Goal: Transaction & Acquisition: Purchase product/service

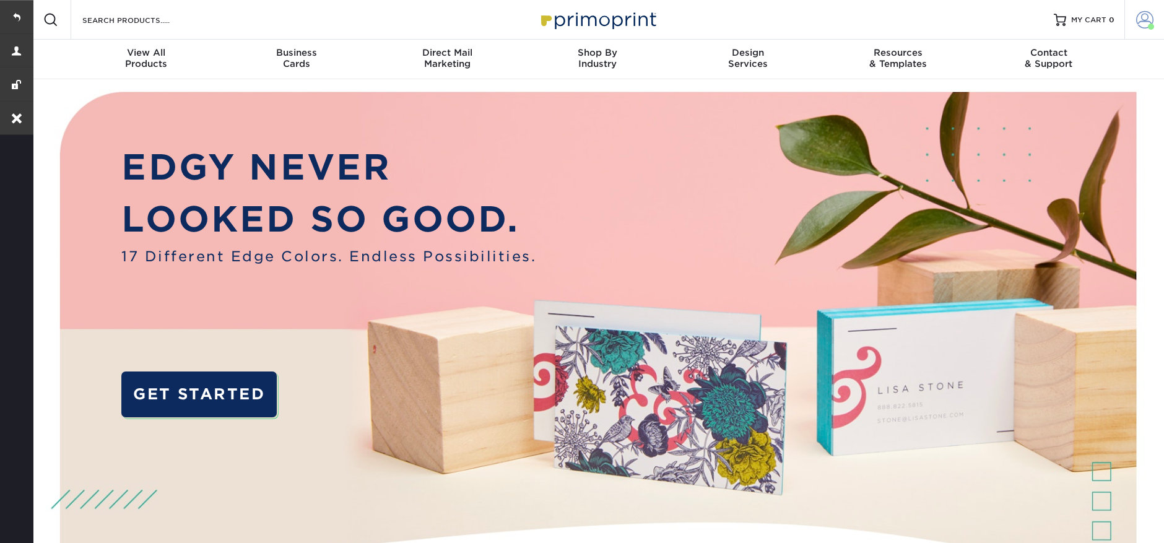
click at [1161, 28] on link "Account" at bounding box center [1145, 20] width 40 height 40
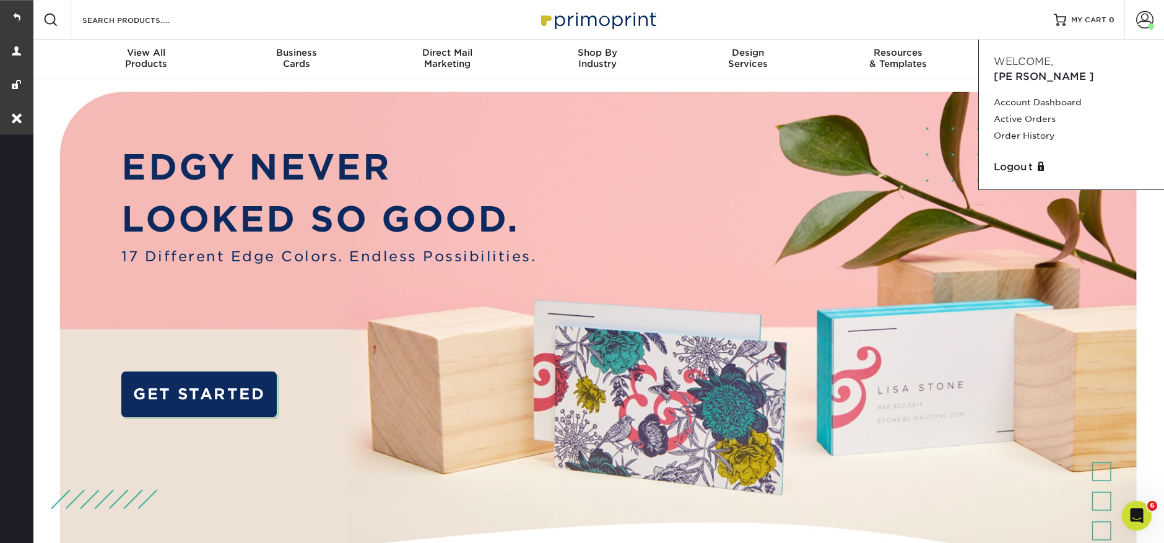
click at [987, 13] on div "Resources Menu Search Products Account Welcome, Brittany Account Dashboard Acti…" at bounding box center [597, 20] width 1133 height 40
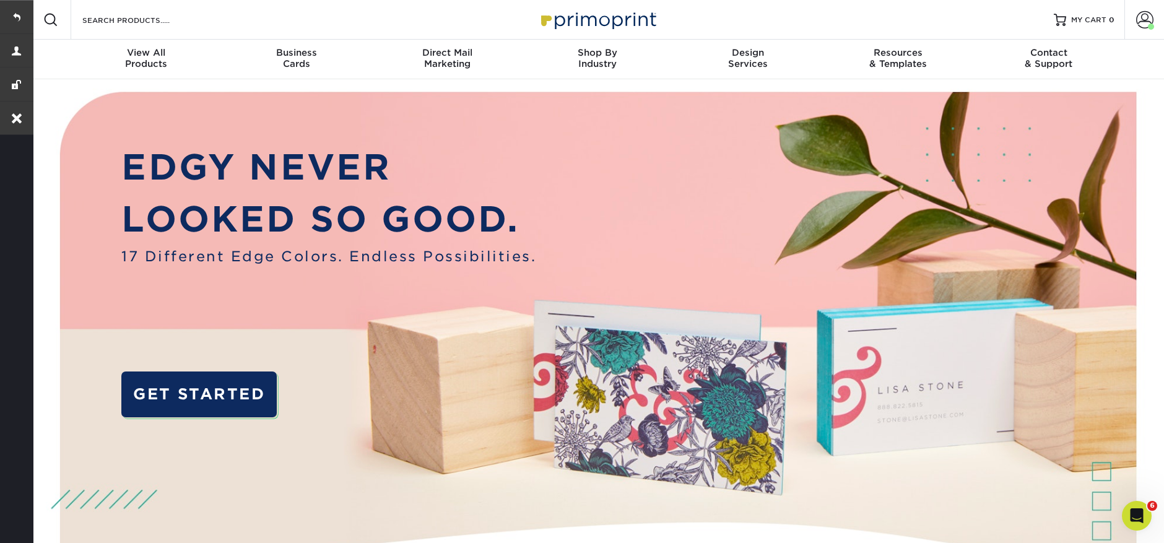
click at [1002, 25] on div "Resources Menu Search Products Account Welcome, Brittany Account Dashboard Acti…" at bounding box center [597, 20] width 1133 height 40
click at [1077, 25] on link "MY CART 0" at bounding box center [1084, 20] width 61 height 40
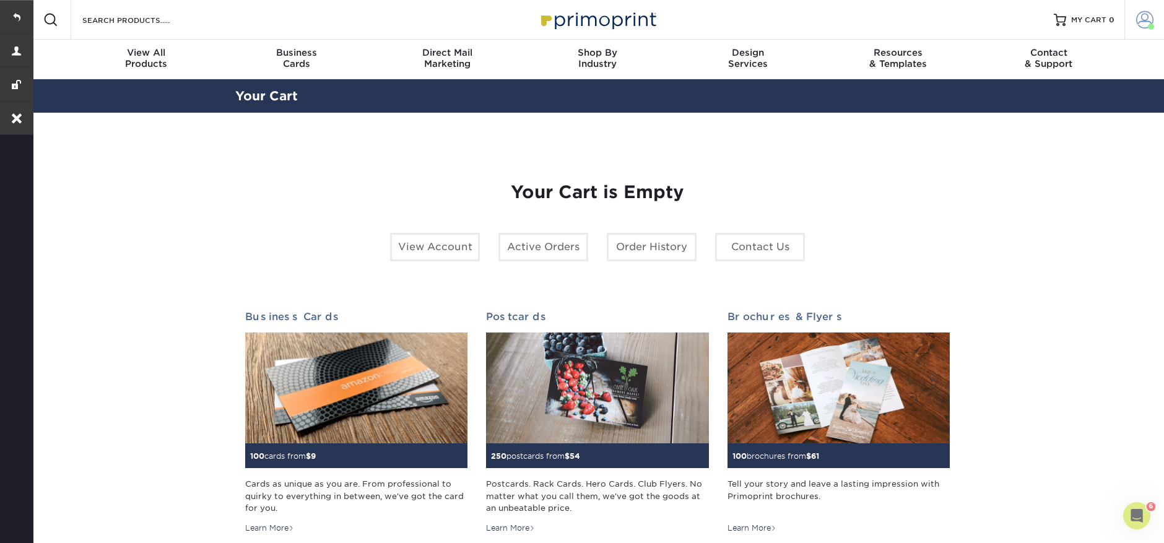
click at [1139, 19] on span at bounding box center [1144, 19] width 17 height 17
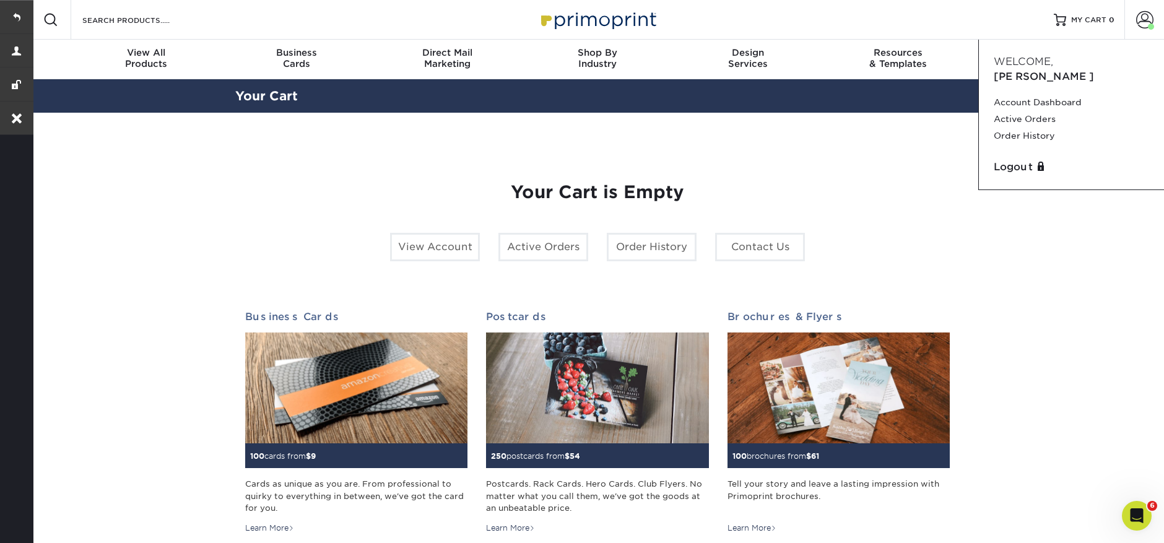
click at [923, 19] on div "Resources Menu Search Products Account Welcome, Brittany Account Dashboard Acti…" at bounding box center [597, 20] width 1133 height 40
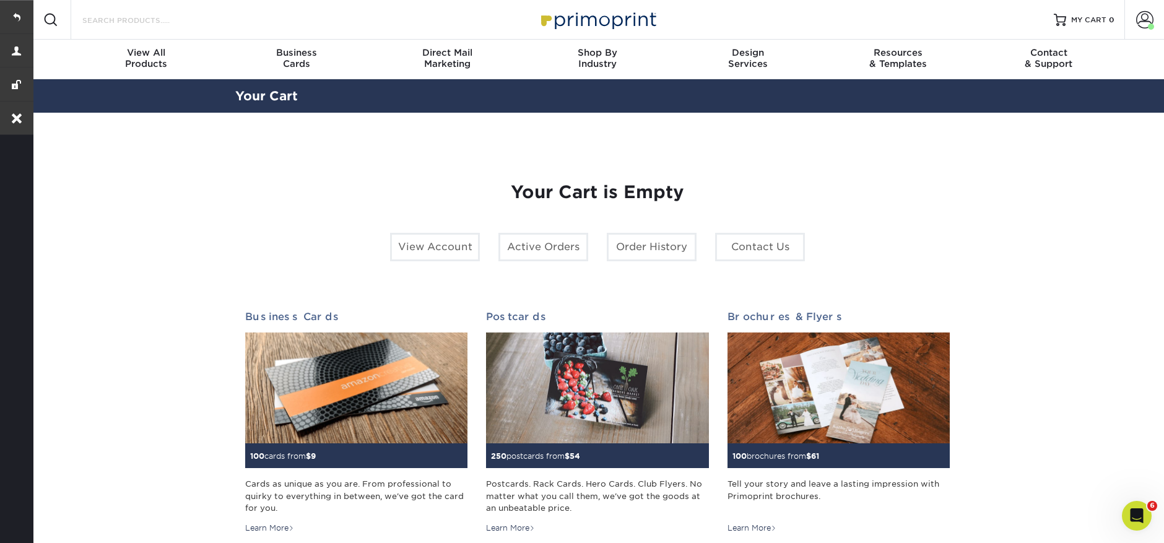
click at [109, 22] on input "Search Products" at bounding box center [141, 19] width 121 height 15
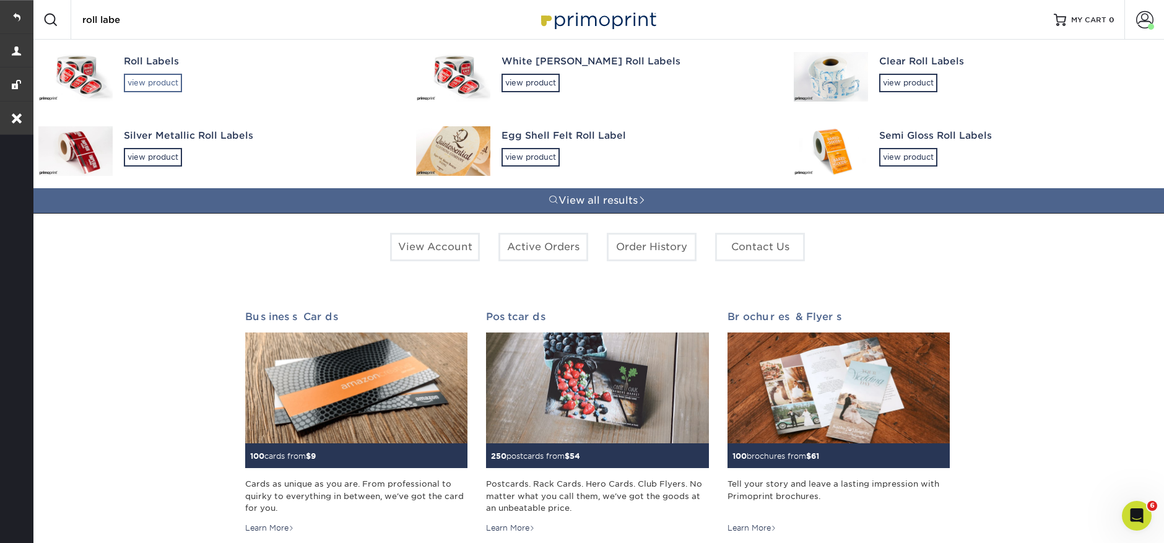
type input "roll labe"
click at [159, 79] on div "view product" at bounding box center [153, 83] width 58 height 19
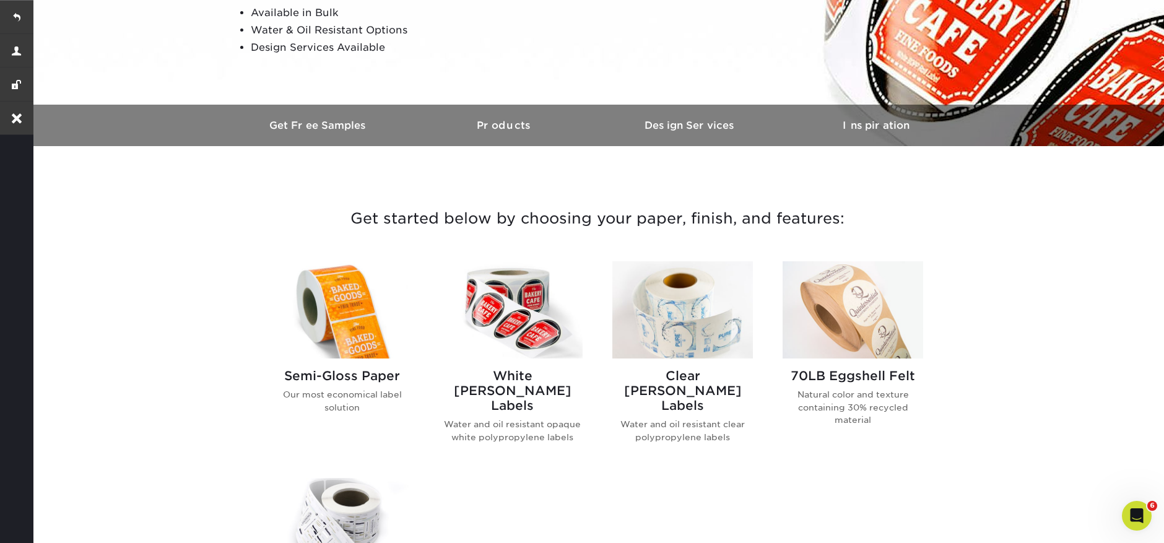
scroll to position [285, 0]
click at [378, 307] on img at bounding box center [342, 309] width 141 height 97
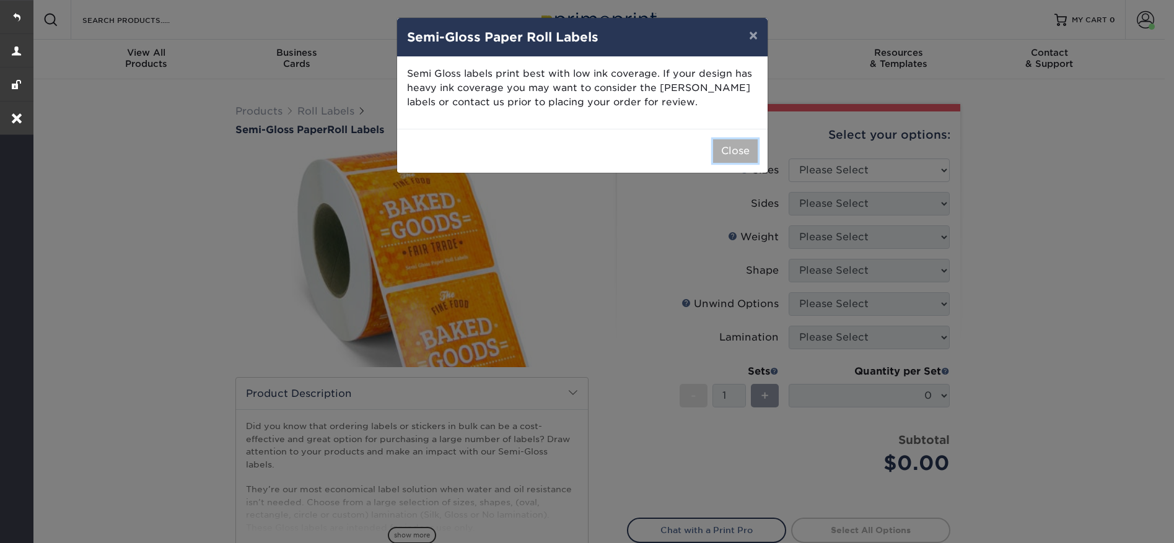
click at [731, 144] on button "Close" at bounding box center [735, 151] width 45 height 24
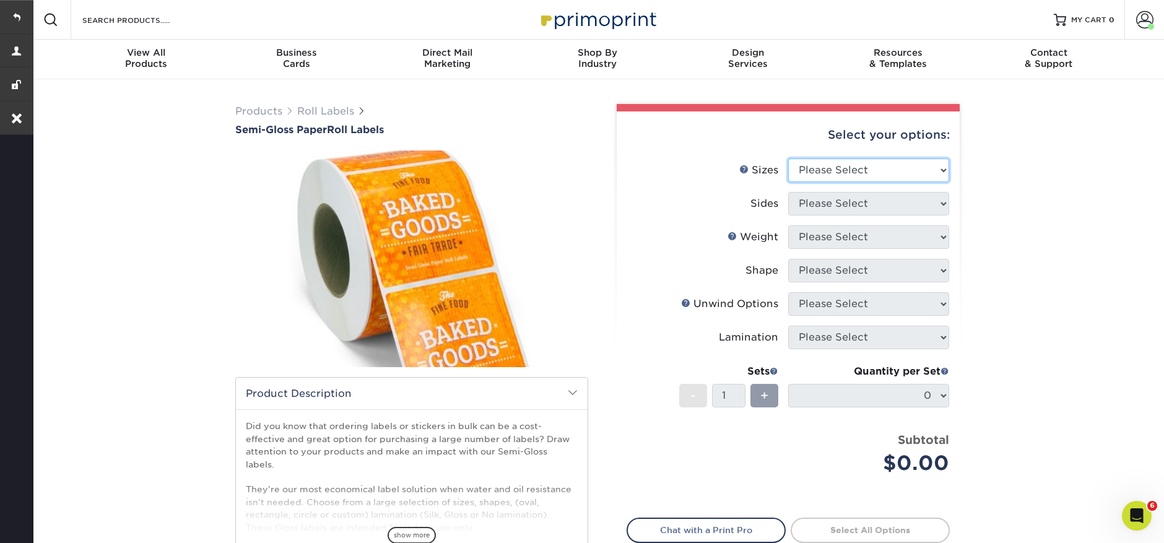
click at [920, 169] on select "Please Select 1" x 1" 1" x 2" 1" x 2.5" 1" x 3" 1.5" x 1.5" 1.5" x 2.5" 1.5" x …" at bounding box center [868, 171] width 161 height 24
click at [891, 173] on select "Please Select 1" x 1" 1" x 2" 1" x 2.5" 1" x 3" 1.5" x 1.5" 1.5" x 2.5" 1.5" x …" at bounding box center [868, 171] width 161 height 24
click at [893, 172] on select "Please Select 1" x 1" 1" x 2" 1" x 2.5" 1" x 3" 1.5" x 1.5" 1.5" x 2.5" 1.5" x …" at bounding box center [868, 171] width 161 height 24
select select "2.00x3.00"
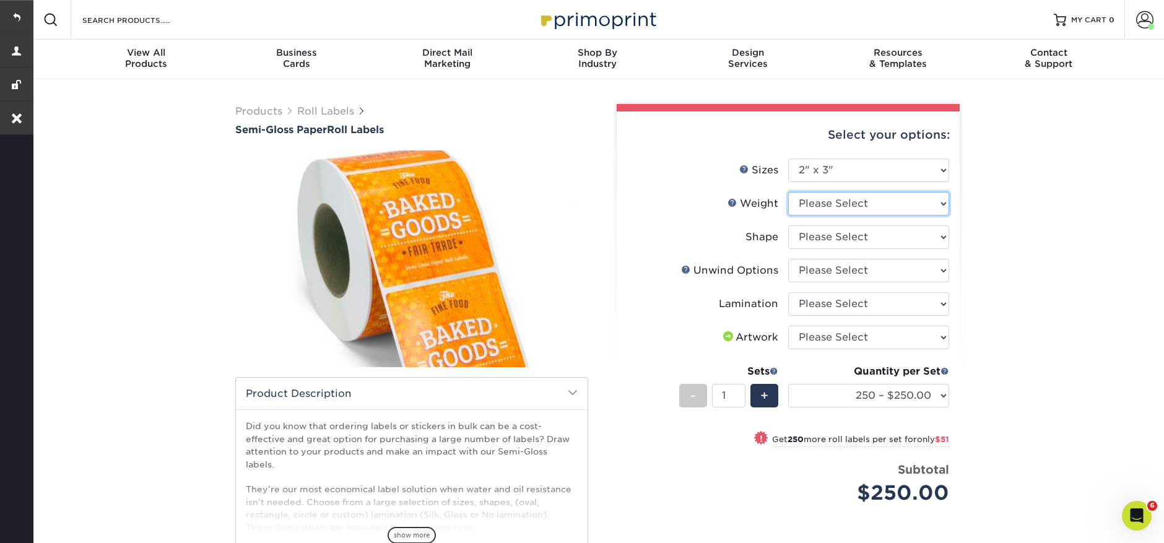
click at [837, 207] on select "Please Select SG" at bounding box center [868, 204] width 161 height 24
select select "SG"
click at [831, 240] on form "Sizes Help Sizes Please Select 1" x 1" 1" x 2" 1" x 2.5" 1" x 3" 1.5" x 1.5" 1.…" at bounding box center [788, 346] width 323 height 375
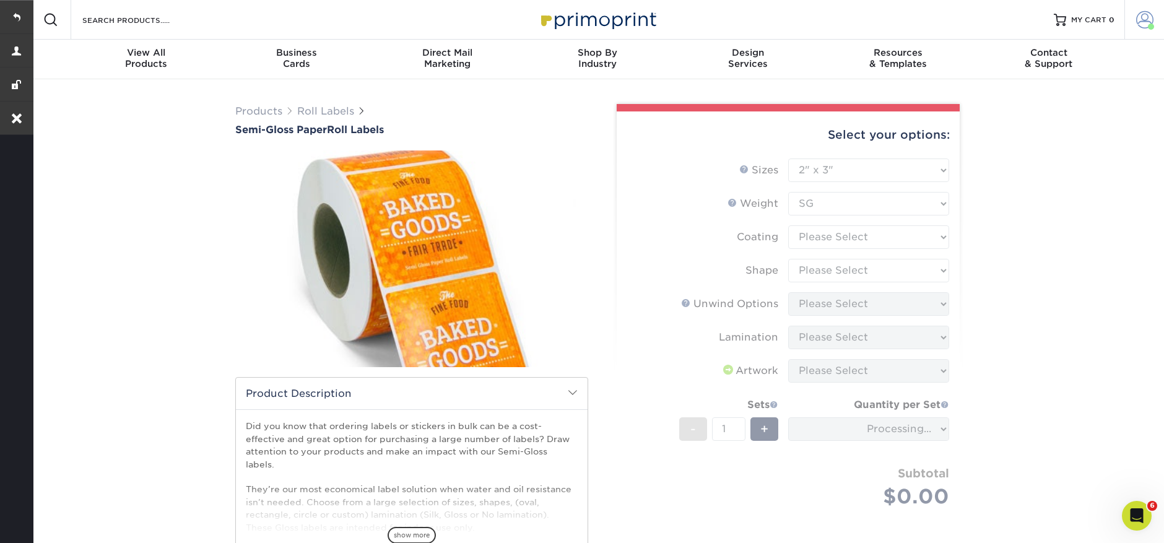
click at [1146, 20] on span at bounding box center [1144, 19] width 17 height 17
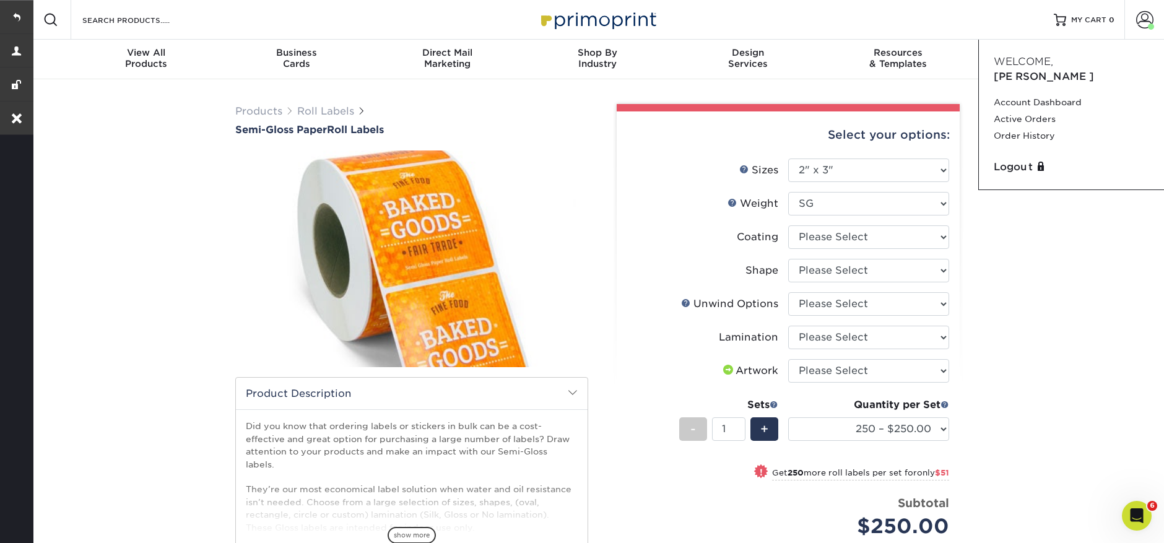
click at [1069, 266] on div "Products Roll Labels Semi-Gloss Paper Roll Labels Please note: /" at bounding box center [597, 402] width 1133 height 646
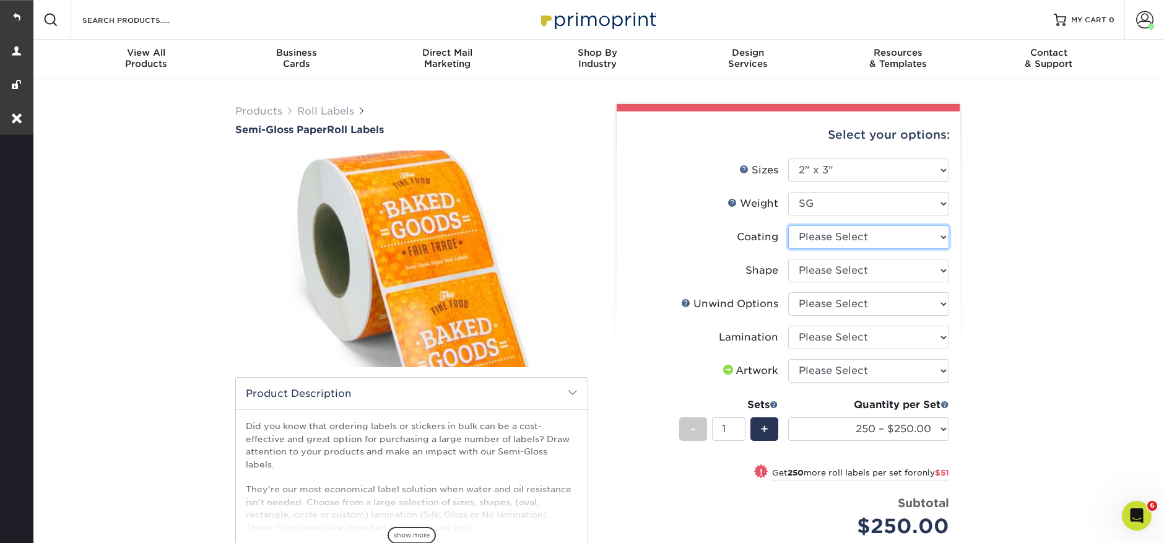
click at [855, 233] on select at bounding box center [868, 237] width 161 height 24
select select "3e7618de-abca-4bda-9f97-8b9129e913d8"
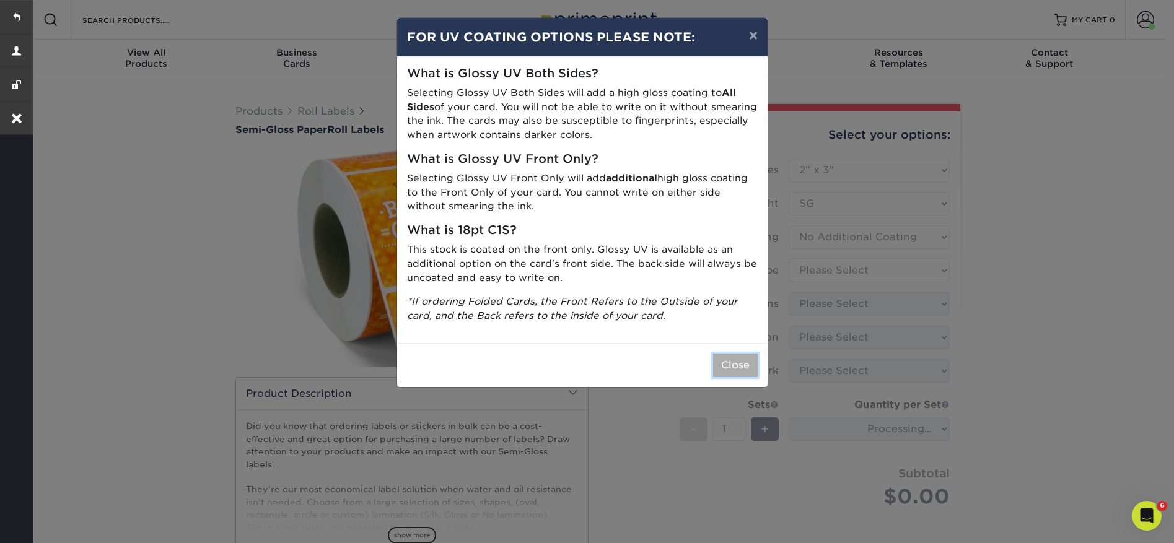
click at [741, 369] on button "Close" at bounding box center [735, 366] width 45 height 24
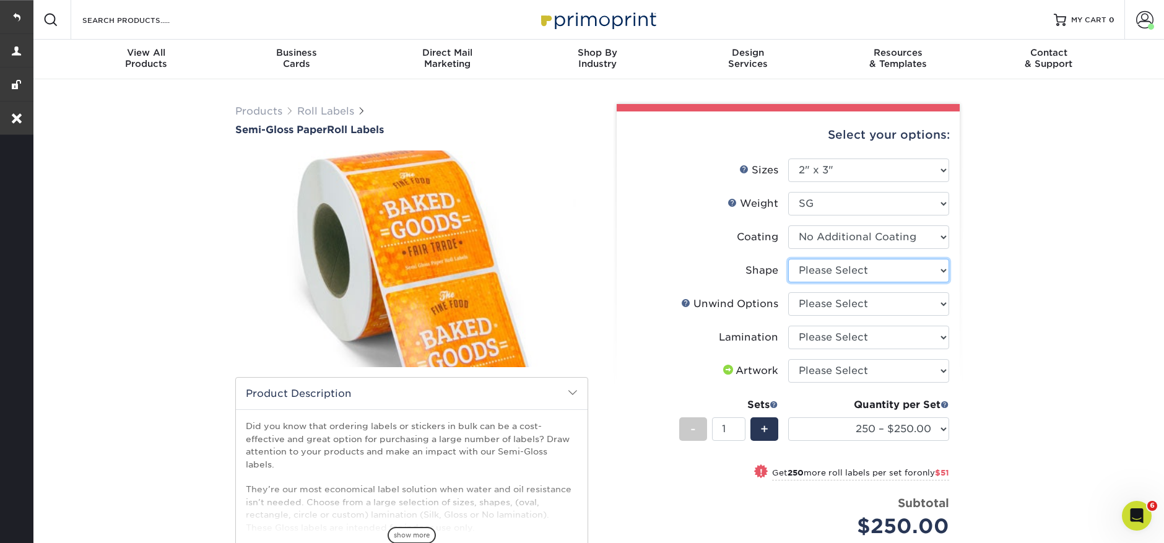
click at [845, 266] on select "Please Select Oval Rectangle" at bounding box center [868, 271] width 161 height 24
select select "ee567ae7-d0e9-47ca-830a-b172c097b44f"
click at [840, 309] on select "Please Select Not Important Off Top (Direction #1) Off Bottom (Direction #2) Of…" at bounding box center [868, 304] width 161 height 24
select select "8b1a0725-314d-43f7-9ebe-309d4b43d313"
click at [844, 340] on select "Please Select Gloss Lamination No Lamination Silk" at bounding box center [868, 338] width 161 height 24
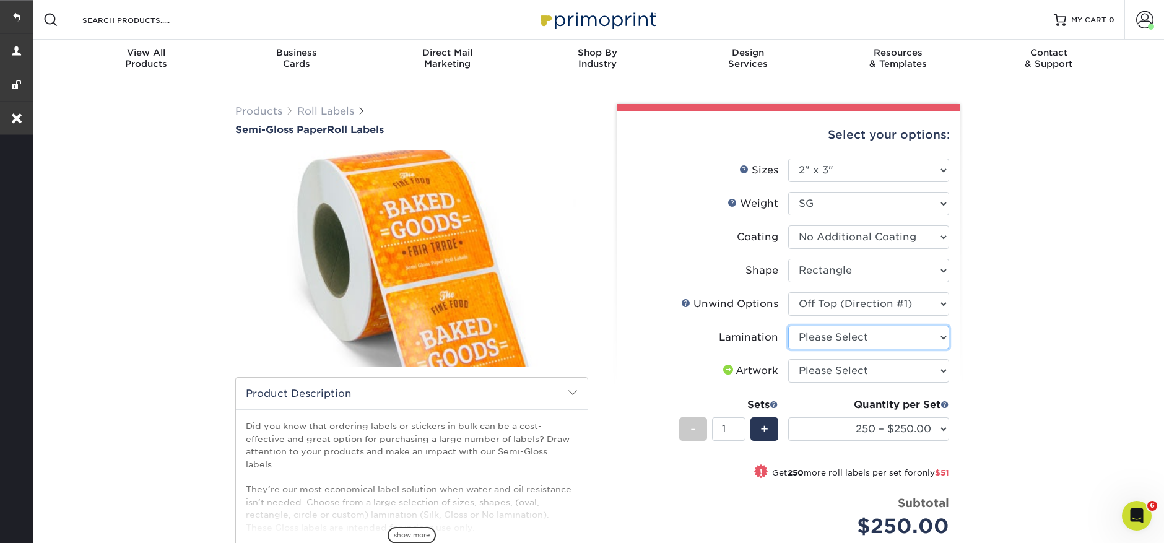
select select "e48b15b8-c421-4062-ae8c-205dfb2ea150"
click at [842, 375] on select "Please Select I will upload files I need a design - $50" at bounding box center [868, 371] width 161 height 24
select select "upload"
click at [868, 429] on select "250 – $267.25 500 – $320.55 1000 – $372.85 2500 – $428.45 5000 – $535.20 10000 …" at bounding box center [868, 429] width 161 height 24
select select "2500 – $428.45"
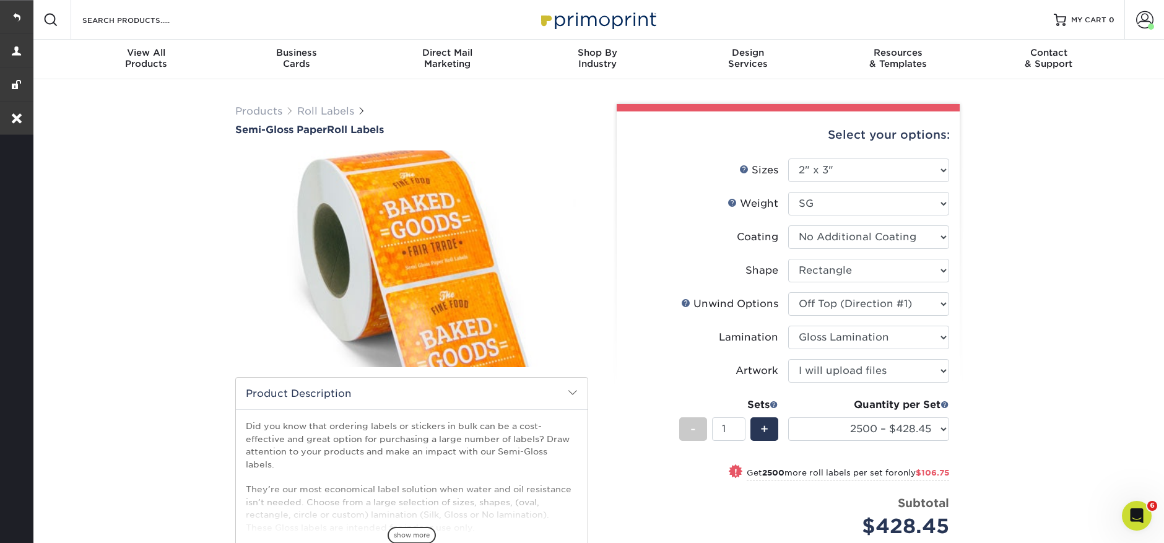
click at [988, 432] on div "Products Roll Labels Semi-Gloss Paper Roll Labels Please note: /" at bounding box center [597, 402] width 1133 height 646
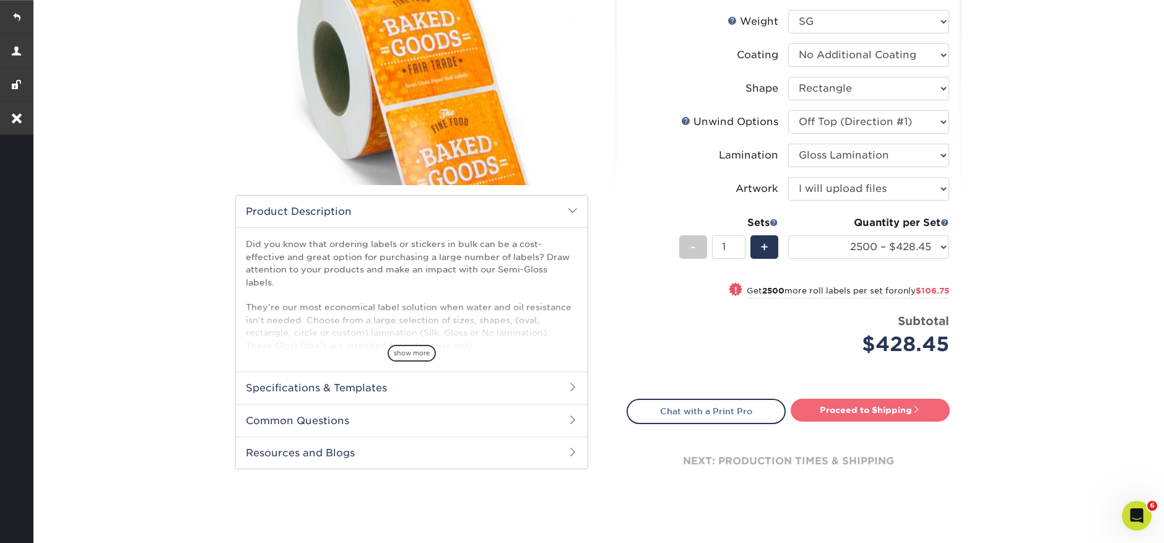
click at [892, 406] on link "Proceed to Shipping" at bounding box center [870, 410] width 159 height 22
type input "Set 1"
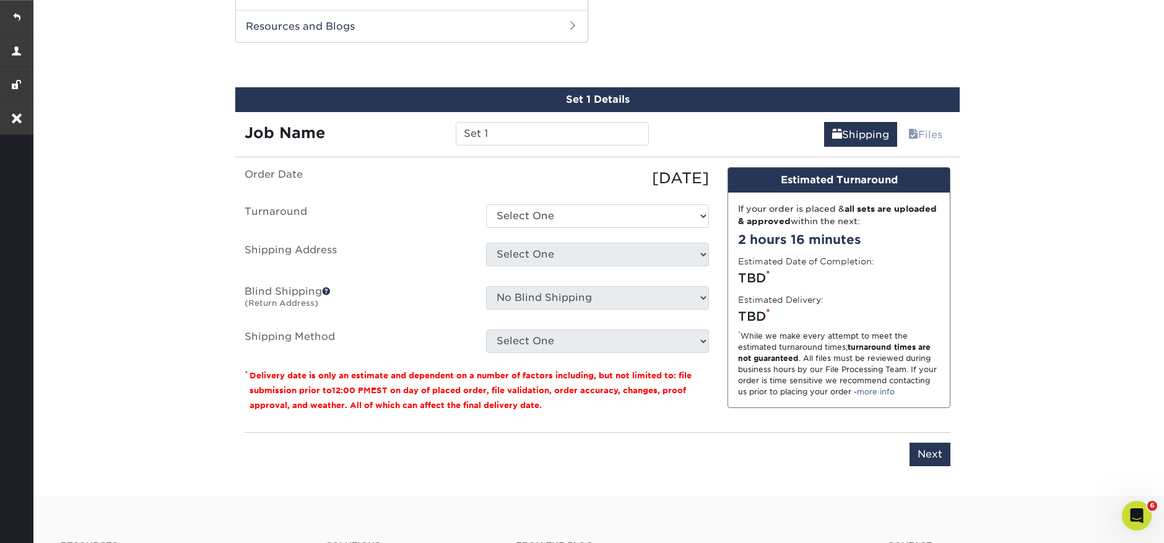
scroll to position [614, 0]
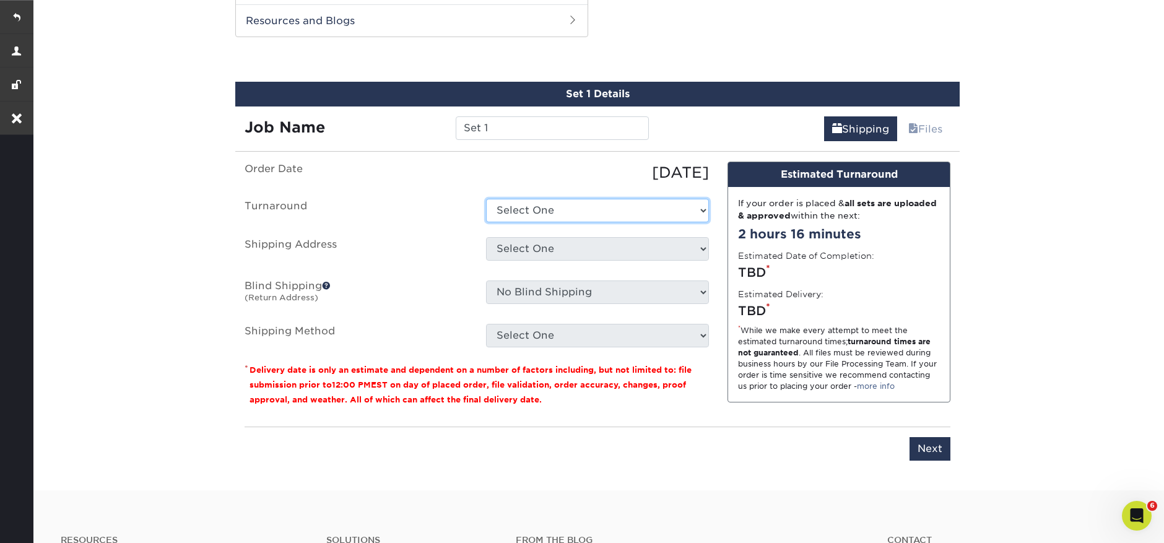
click at [564, 204] on select "Select One 2-4 Business Days Next Business Day (+$100.31)" at bounding box center [597, 211] width 223 height 24
select select "17fd50f4-4991-4c4a-bb07-85c673a24b65"
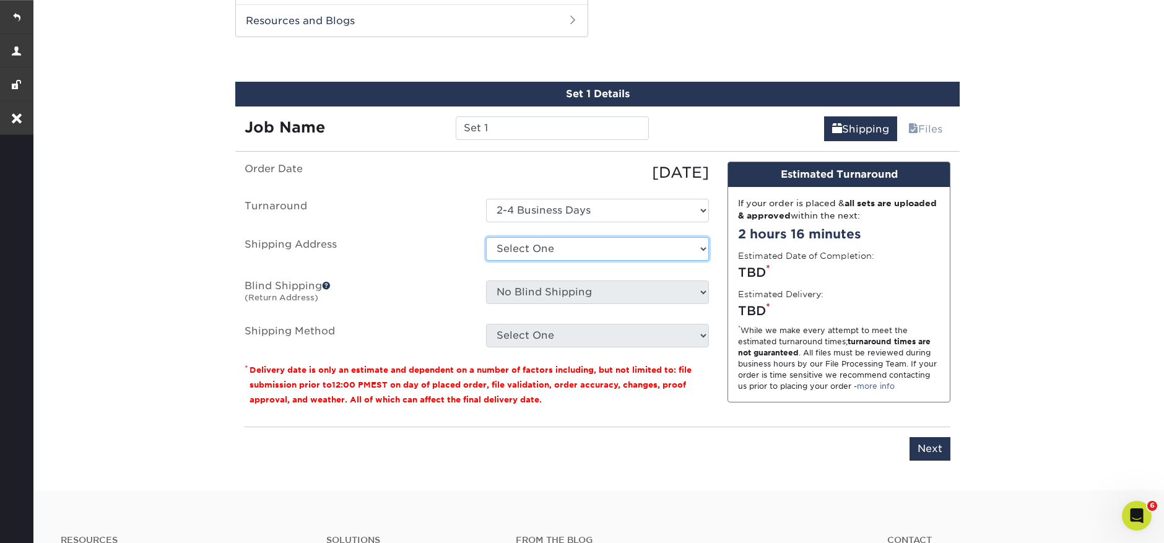
click at [578, 252] on select "Select One Powell Prints Powell Prints + Add New Address" at bounding box center [597, 249] width 223 height 24
select select "68156"
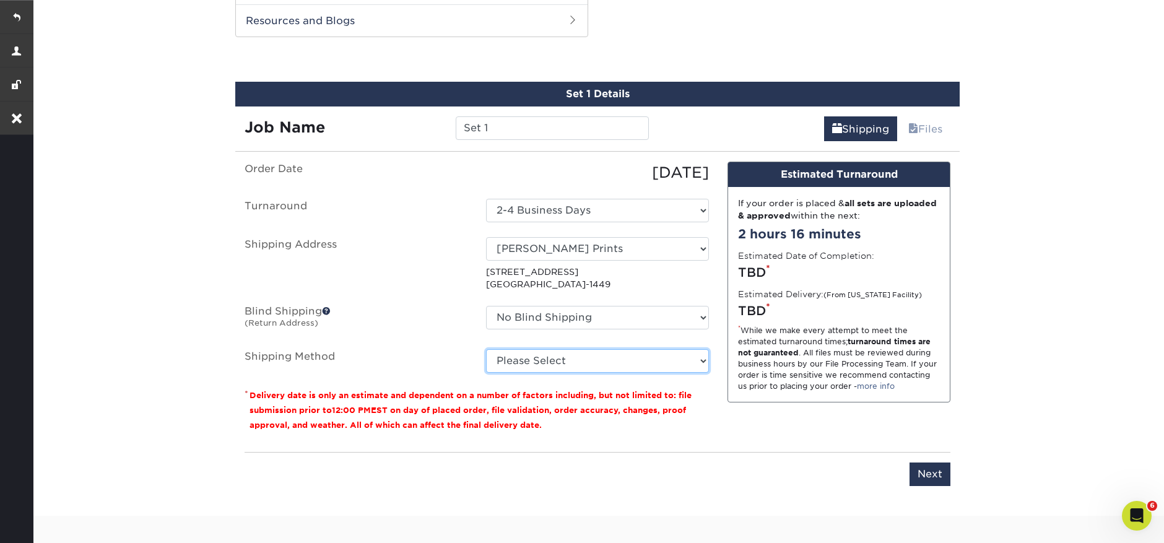
click at [622, 363] on select "Please Select Ground Shipping (+$29.13) 3 Day Shipping Service (+$48.55) 2 Day …" at bounding box center [597, 361] width 223 height 24
select select "03"
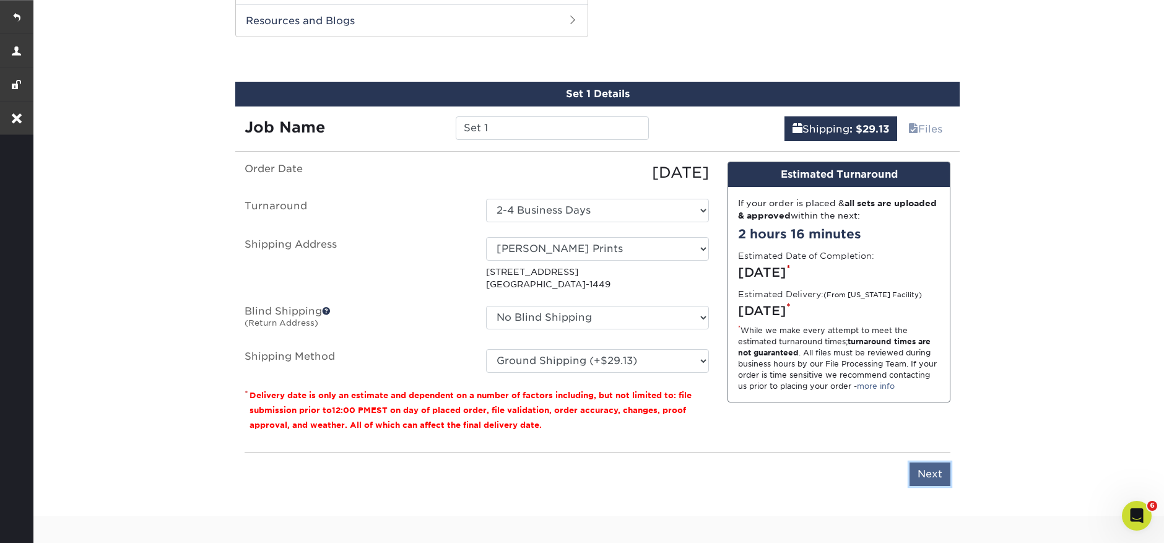
click at [931, 478] on input "Next" at bounding box center [930, 475] width 41 height 24
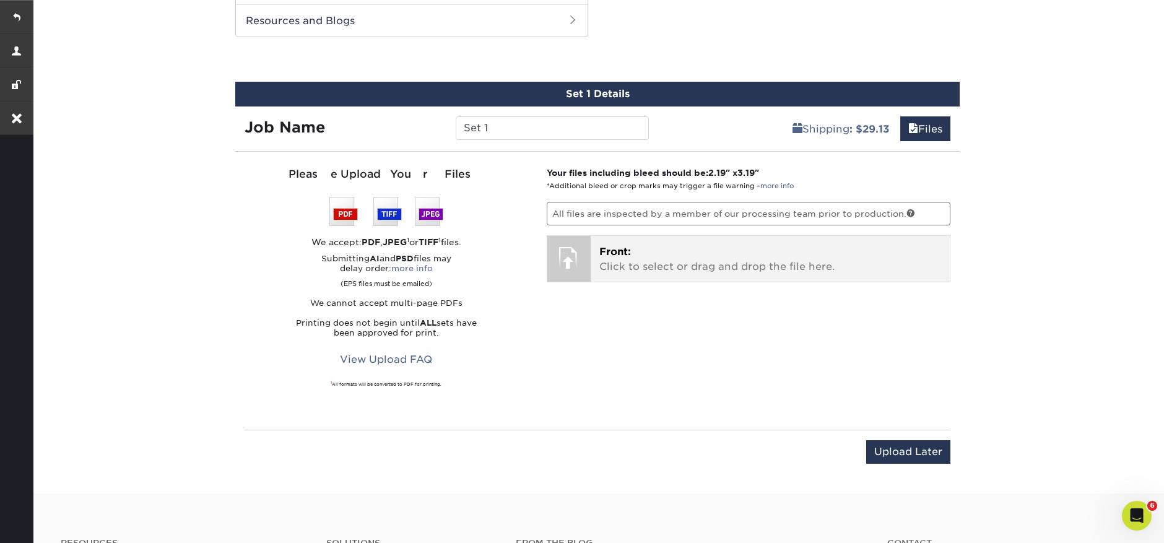
click at [637, 251] on p "Front: Click to select or drag and drop the file here." at bounding box center [771, 260] width 342 height 30
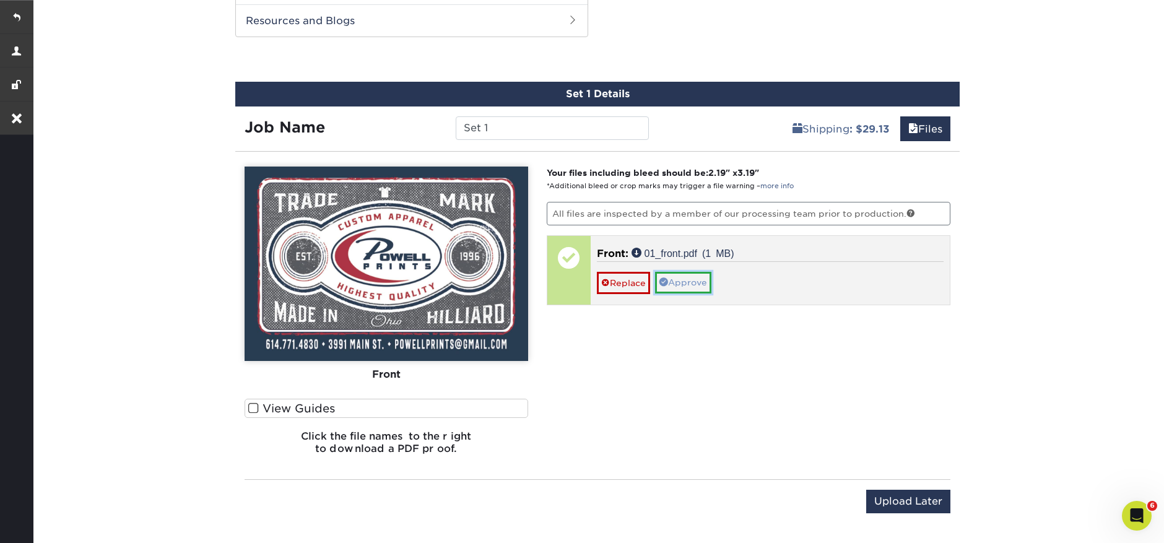
click at [696, 279] on link "Approve" at bounding box center [683, 282] width 56 height 21
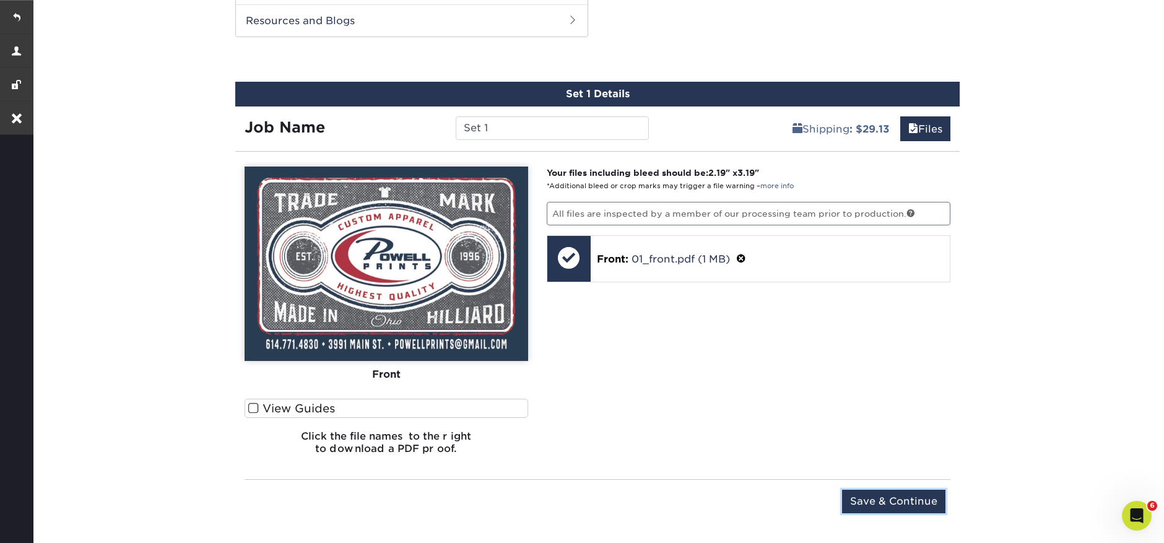
click at [885, 501] on input "Save & Continue" at bounding box center [893, 502] width 103 height 24
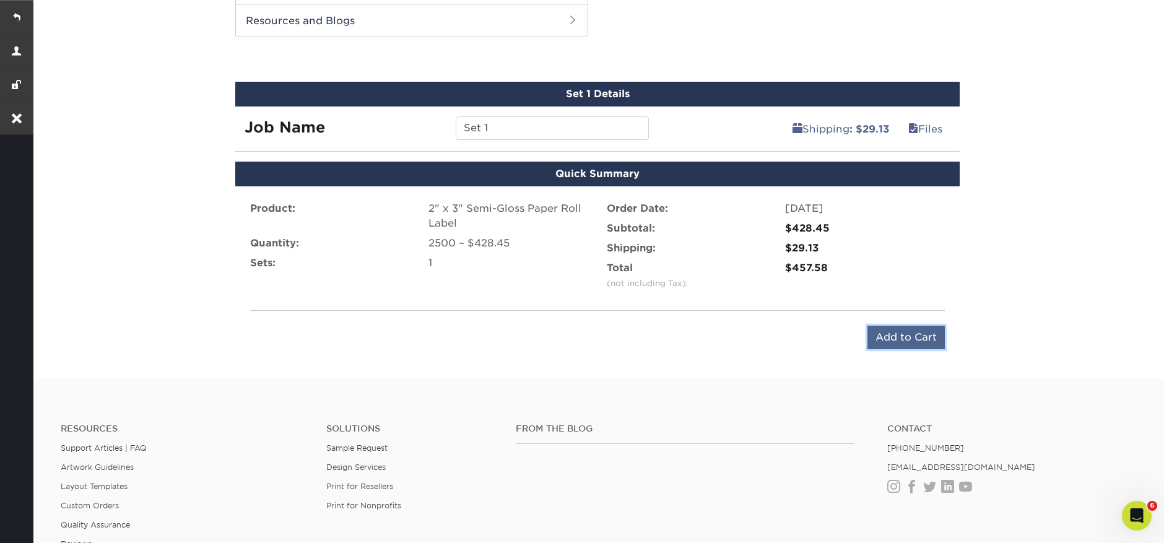
click at [892, 338] on input "Add to Cart" at bounding box center [906, 338] width 77 height 24
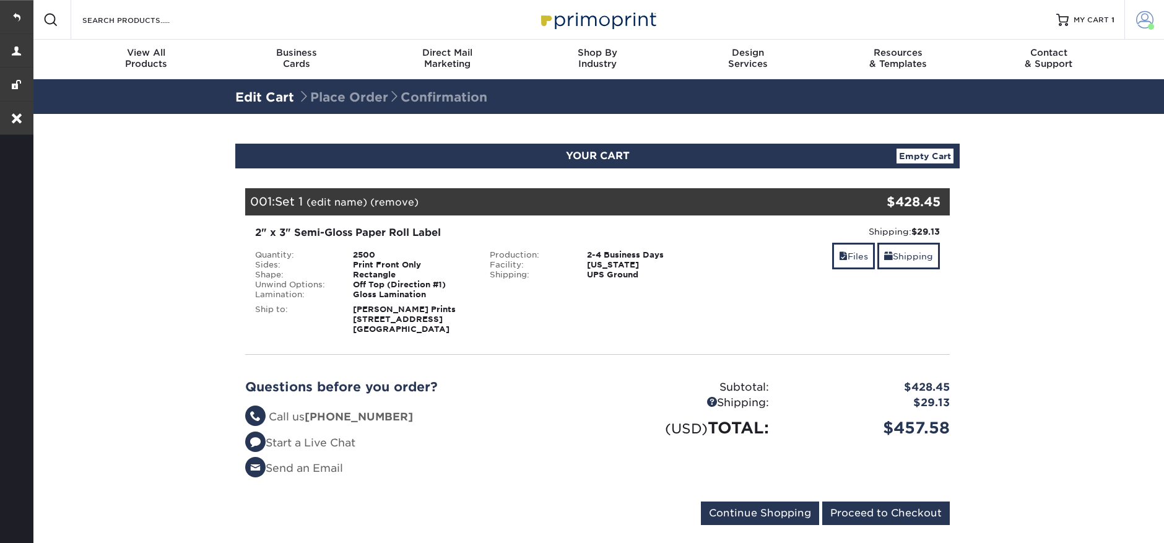
click at [1156, 24] on link "Account" at bounding box center [1145, 20] width 40 height 40
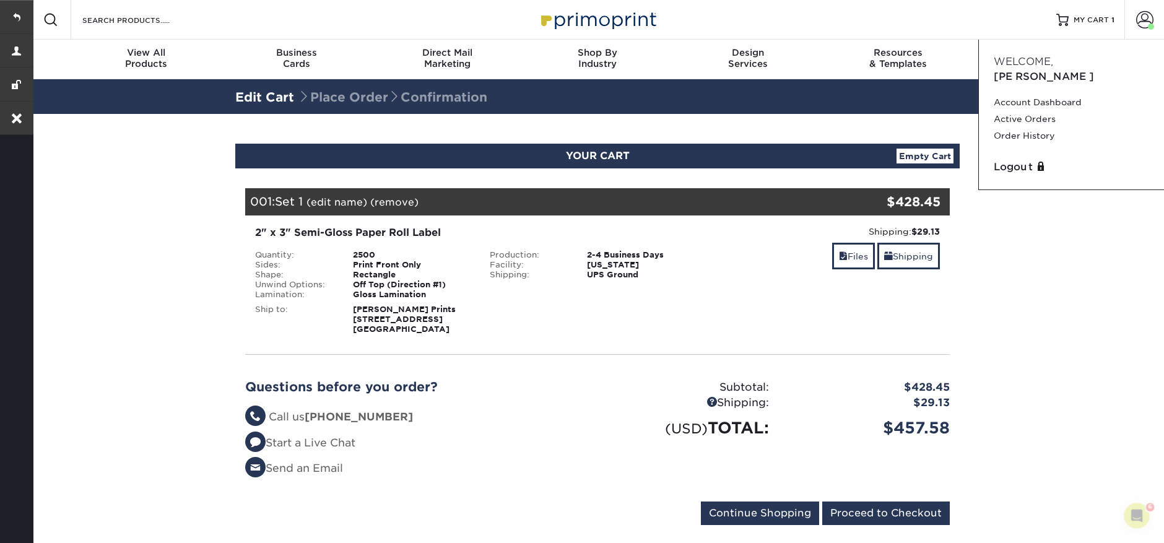
click at [1070, 346] on section "YOUR CART Empty Cart Your Cart is Empty View Account Active Orders Order Histor…" at bounding box center [597, 342] width 1133 height 456
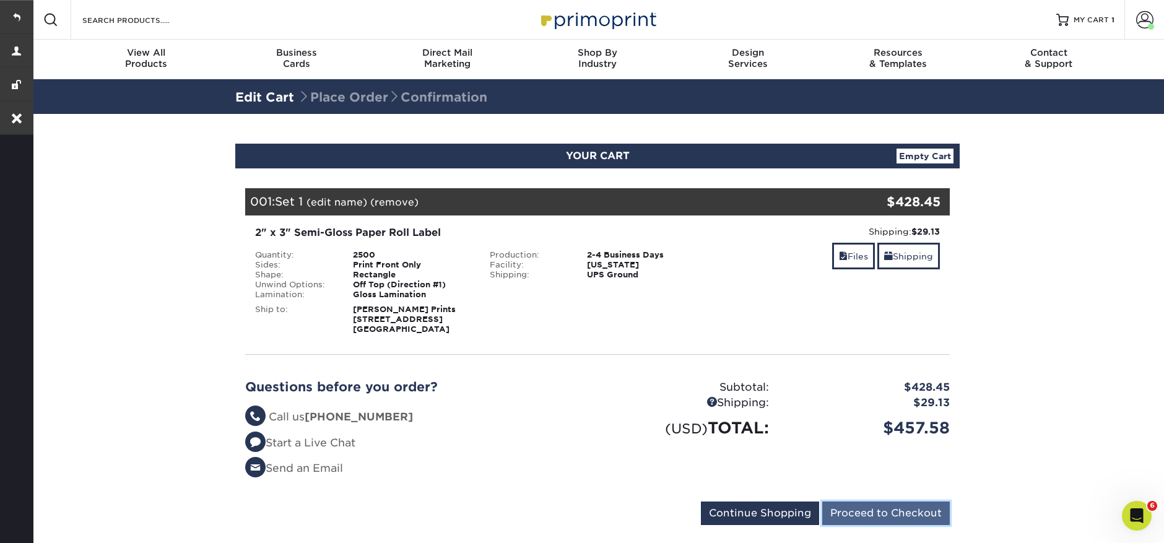
click at [901, 516] on input "Proceed to Checkout" at bounding box center [886, 514] width 128 height 24
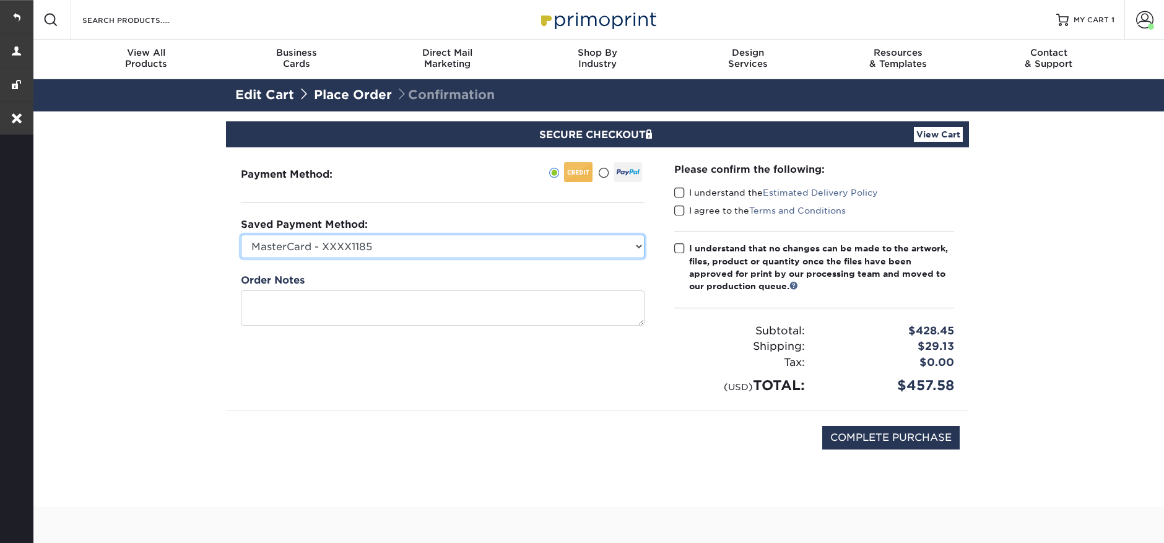
click at [479, 250] on select "MasterCard - XXXX1185 MasterCard - XXXX3131 MasterCard - XXXX0188 MasterCard - …" at bounding box center [443, 247] width 404 height 24
click at [417, 255] on select "MasterCard - XXXX1185 MasterCard - XXXX3131 MasterCard - XXXX0188 MasterCard - …" at bounding box center [443, 247] width 404 height 24
select select "71158"
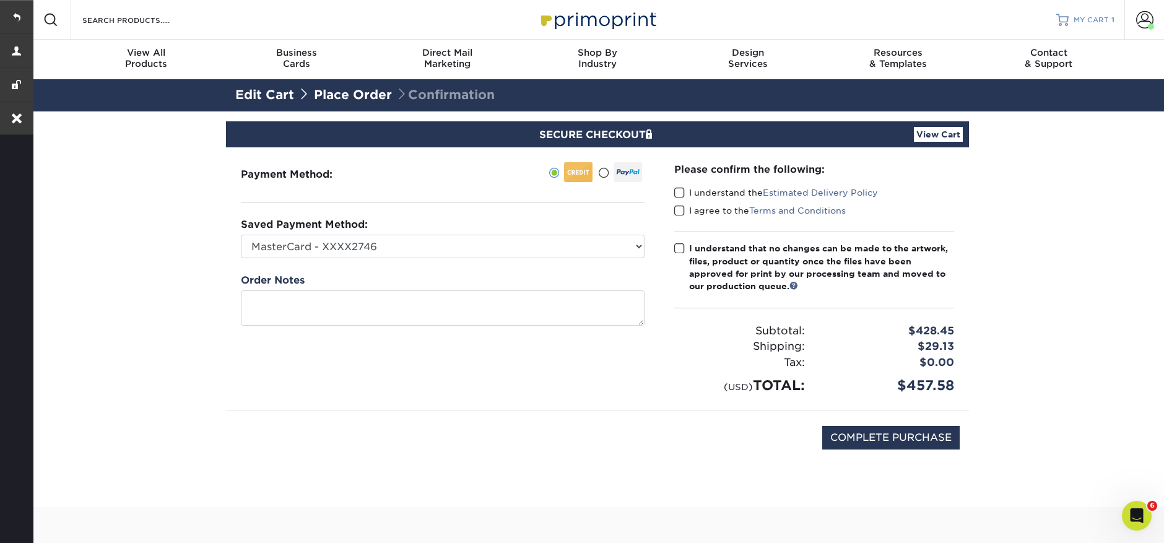
click at [1084, 14] on link "MY CART 1" at bounding box center [1086, 20] width 58 height 40
